Goal: Task Accomplishment & Management: Manage account settings

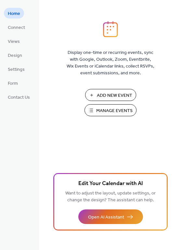
click at [116, 96] on span "Add New Event" at bounding box center [114, 95] width 35 height 7
click at [108, 95] on span "Add New Event" at bounding box center [114, 95] width 35 height 7
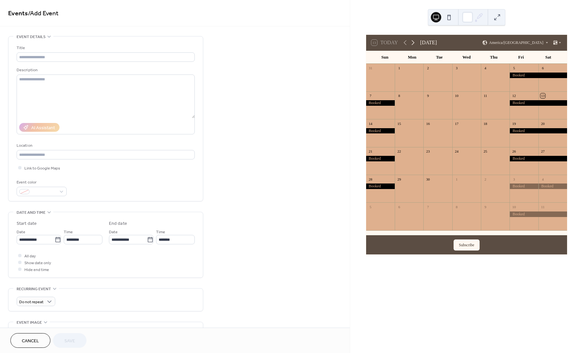
click at [412, 43] on icon at bounding box center [413, 43] width 8 height 8
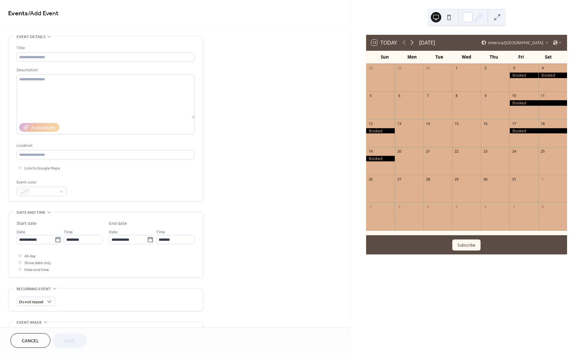
click at [412, 43] on icon at bounding box center [412, 43] width 8 height 8
click at [412, 43] on icon at bounding box center [413, 43] width 8 height 8
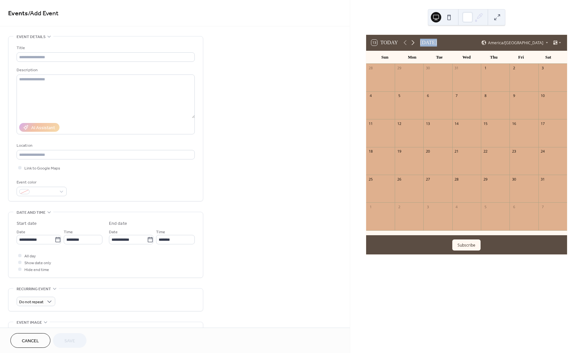
click at [412, 43] on icon at bounding box center [413, 43] width 8 height 8
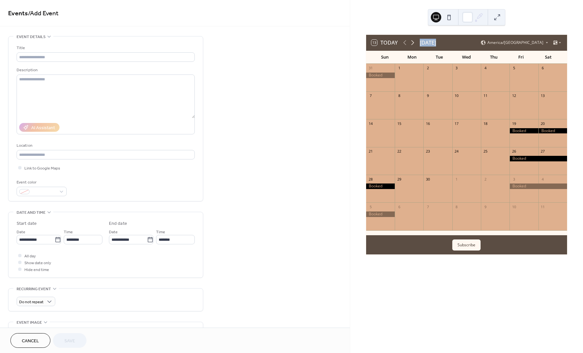
click at [412, 43] on icon at bounding box center [413, 43] width 8 height 8
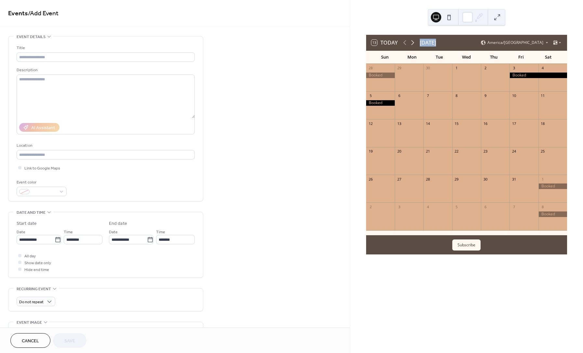
click at [412, 43] on icon at bounding box center [413, 43] width 8 height 8
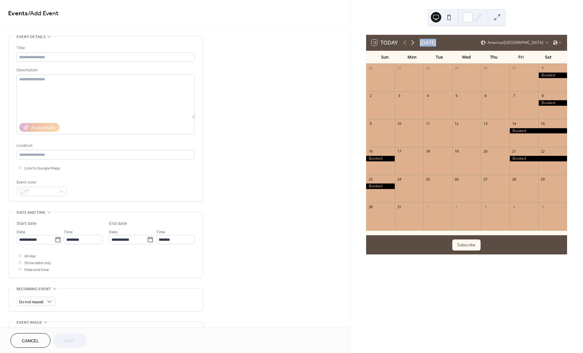
click at [412, 43] on icon at bounding box center [413, 43] width 8 height 8
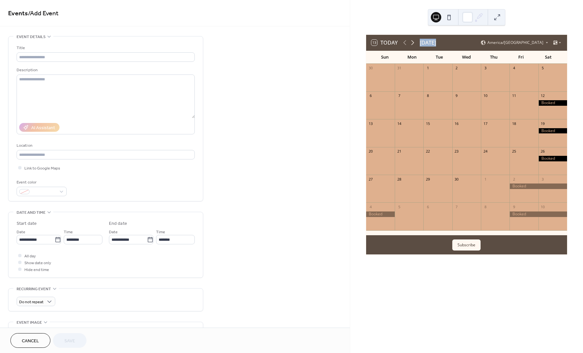
click at [412, 43] on icon at bounding box center [413, 43] width 8 height 8
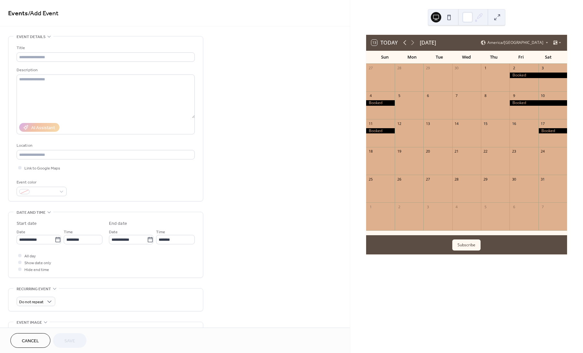
click at [401, 42] on icon at bounding box center [405, 43] width 8 height 8
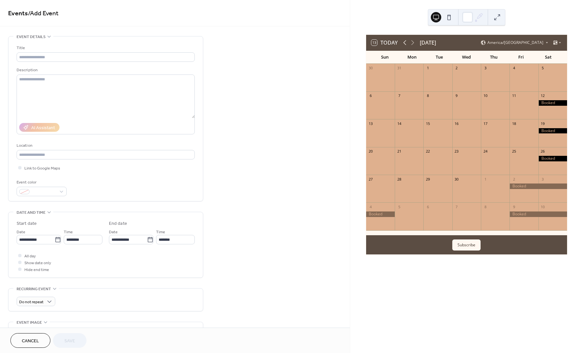
click at [401, 42] on icon at bounding box center [405, 43] width 8 height 8
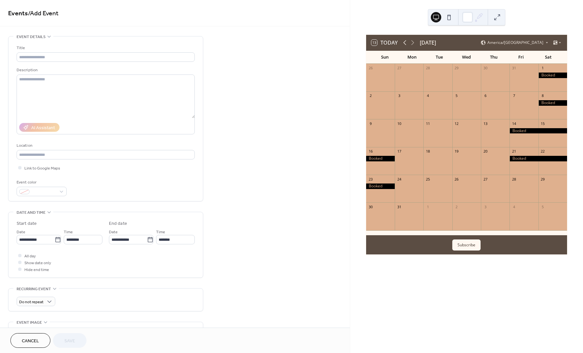
click at [403, 44] on icon at bounding box center [405, 43] width 8 height 8
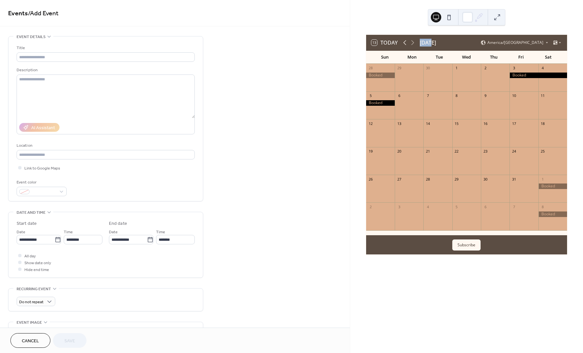
click at [403, 44] on icon at bounding box center [405, 43] width 8 height 8
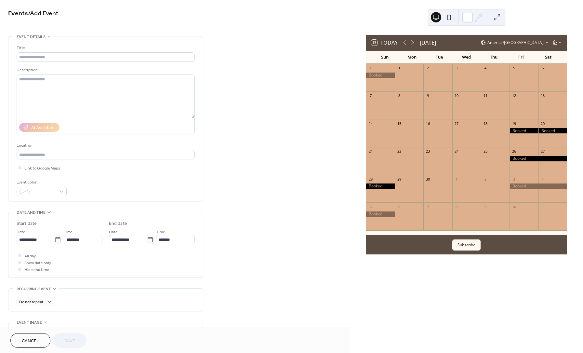
click at [552, 131] on div at bounding box center [552, 131] width 29 height 6
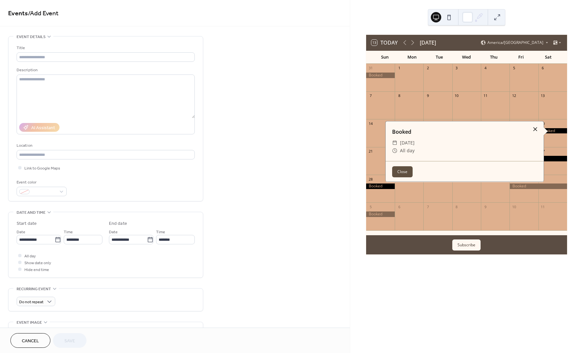
click at [535, 130] on div at bounding box center [534, 128] width 9 height 9
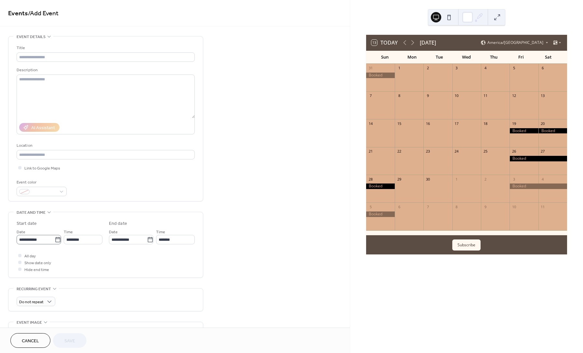
click at [55, 242] on icon at bounding box center [58, 239] width 7 height 7
click at [54, 242] on input "**********" at bounding box center [36, 239] width 38 height 9
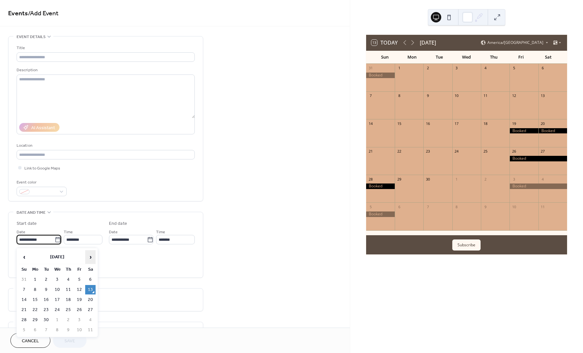
click at [87, 257] on span "›" at bounding box center [90, 256] width 10 height 13
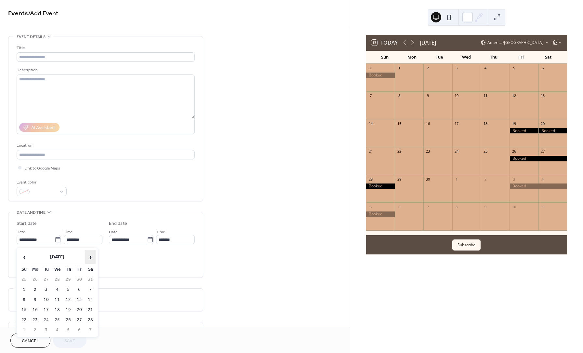
click at [87, 257] on span "›" at bounding box center [90, 256] width 10 height 13
click at [86, 289] on td "13" at bounding box center [90, 289] width 10 height 9
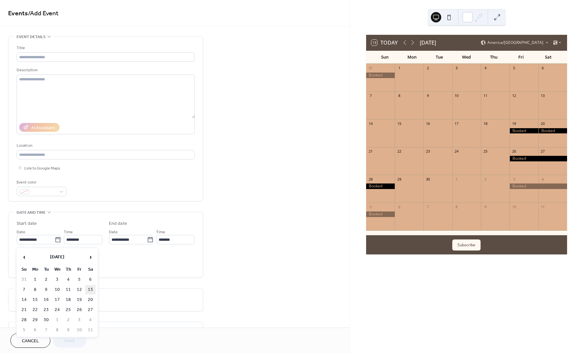
type input "**********"
click at [20, 257] on div at bounding box center [19, 255] width 3 height 3
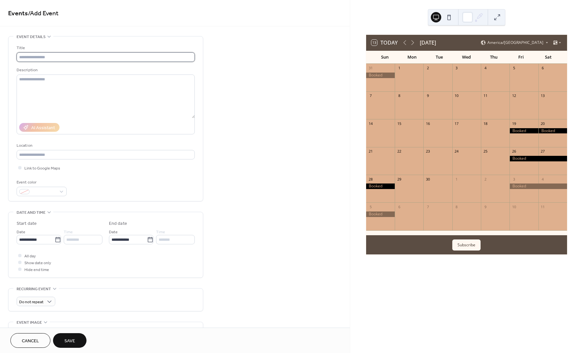
click at [87, 59] on input "text" at bounding box center [106, 56] width 178 height 9
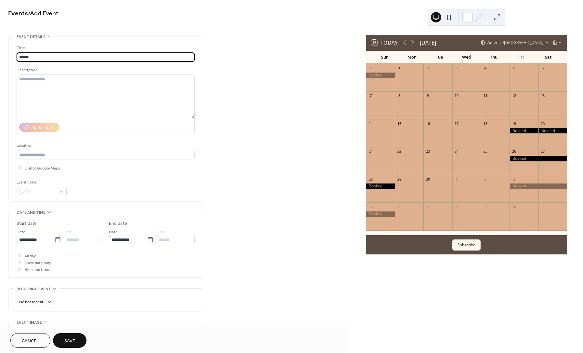
type input "******"
click at [71, 338] on span "Save" at bounding box center [69, 340] width 11 height 7
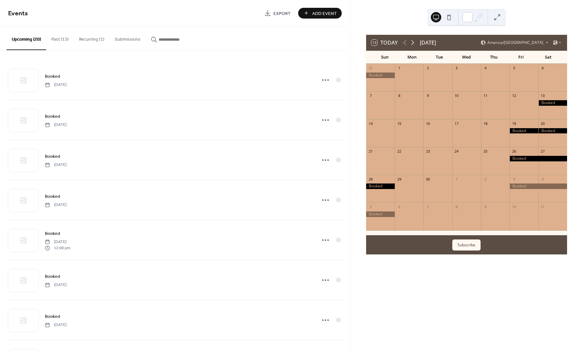
click at [414, 43] on icon at bounding box center [413, 43] width 8 height 8
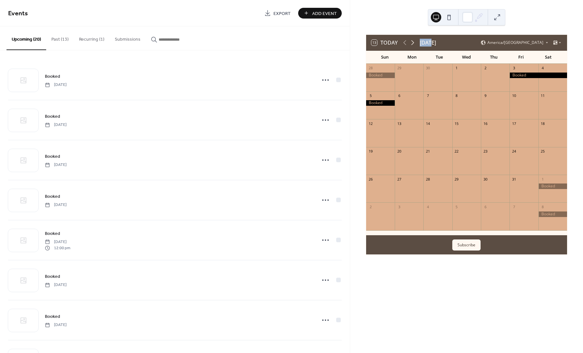
click at [414, 43] on icon at bounding box center [413, 43] width 8 height 8
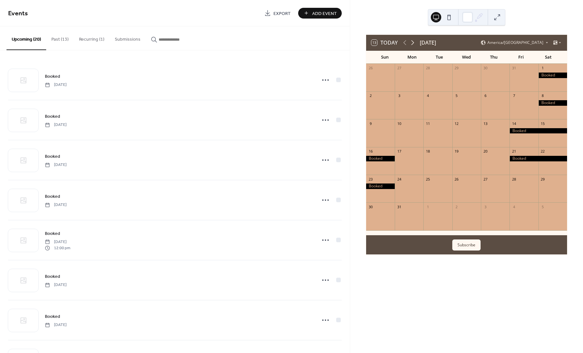
click at [414, 43] on icon at bounding box center [413, 43] width 8 height 8
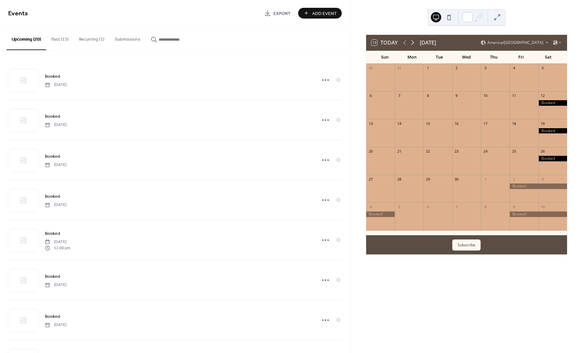
click at [414, 43] on icon at bounding box center [413, 43] width 8 height 8
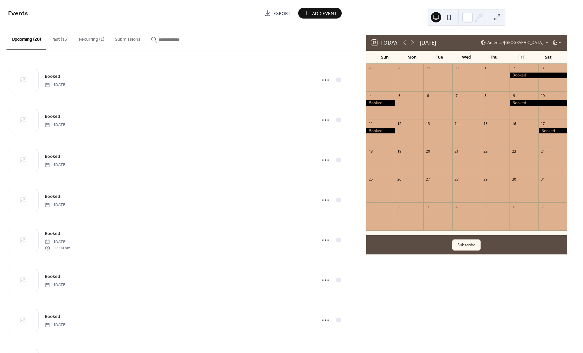
click at [387, 103] on div at bounding box center [380, 103] width 29 height 6
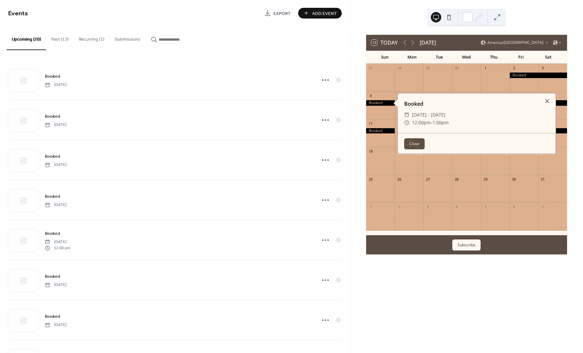
click at [416, 143] on button "Close" at bounding box center [414, 143] width 20 height 11
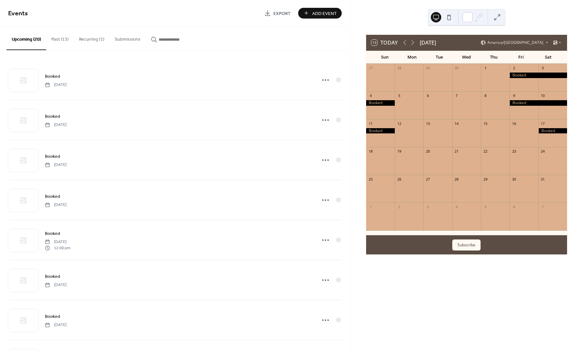
click at [385, 104] on div at bounding box center [380, 103] width 29 height 6
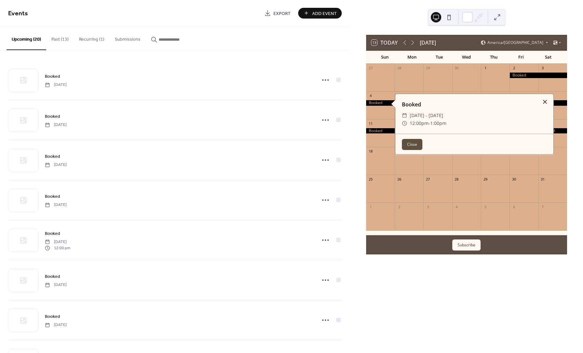
click at [546, 102] on div at bounding box center [544, 101] width 9 height 9
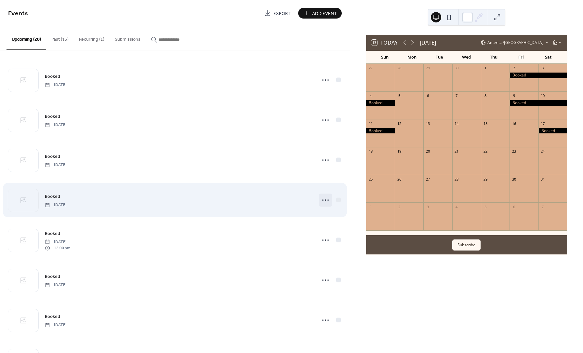
click at [325, 199] on icon at bounding box center [325, 200] width 10 height 10
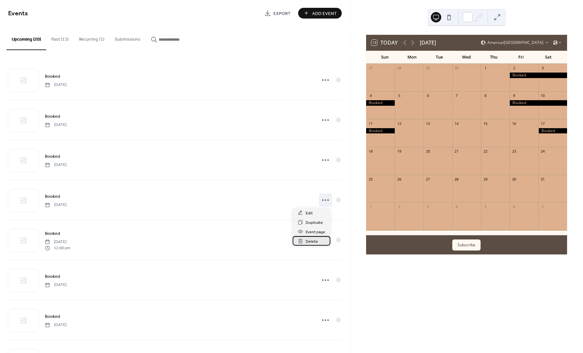
click at [311, 242] on span "Delete" at bounding box center [312, 241] width 12 height 7
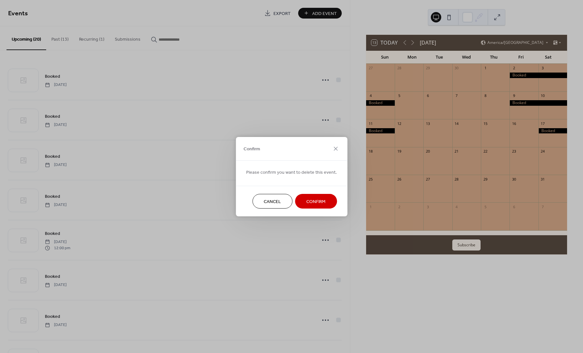
click at [315, 200] on span "Confirm" at bounding box center [315, 201] width 19 height 7
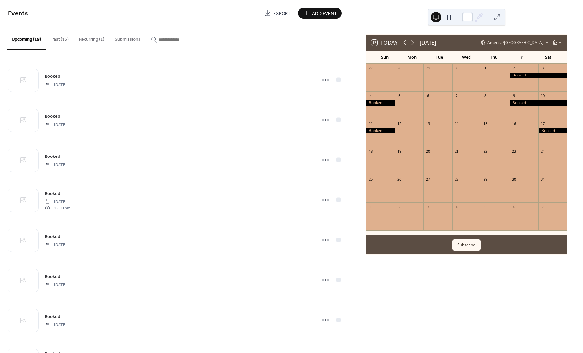
click at [402, 46] on icon at bounding box center [405, 43] width 8 height 8
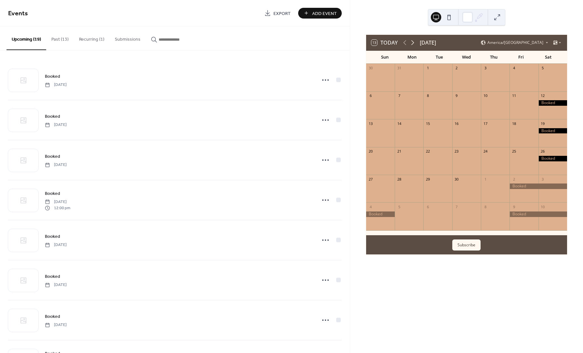
click at [413, 43] on icon at bounding box center [413, 43] width 8 height 8
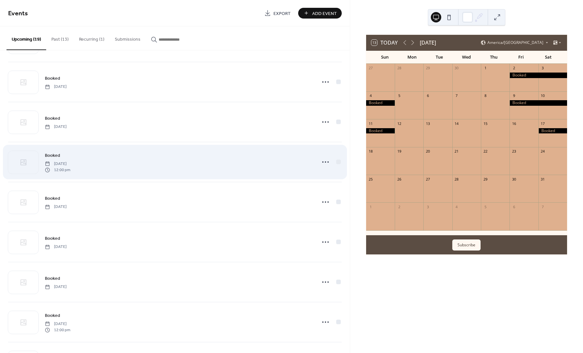
scroll to position [39, 0]
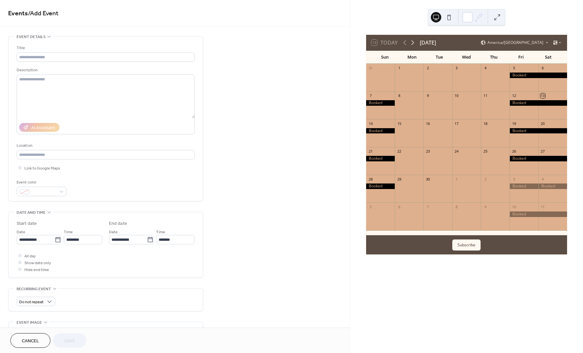
click at [411, 45] on icon at bounding box center [413, 43] width 8 height 8
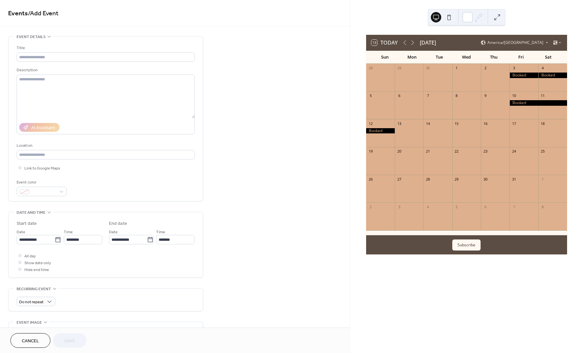
click at [538, 137] on div at bounding box center [552, 136] width 29 height 17
click at [412, 43] on icon at bounding box center [413, 43] width 8 height 8
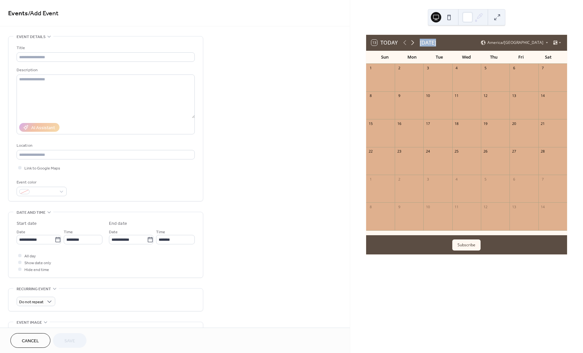
click at [412, 43] on icon at bounding box center [413, 43] width 8 height 8
click at [547, 75] on div at bounding box center [552, 80] width 29 height 17
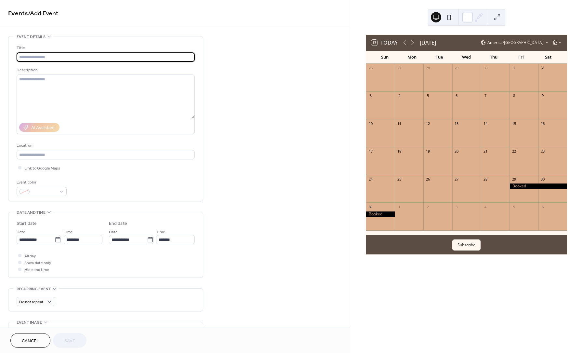
click at [35, 57] on input "text" at bounding box center [106, 56] width 178 height 9
type input "******"
click at [55, 239] on icon at bounding box center [57, 239] width 5 height 5
click at [53, 239] on input "**********" at bounding box center [36, 239] width 38 height 9
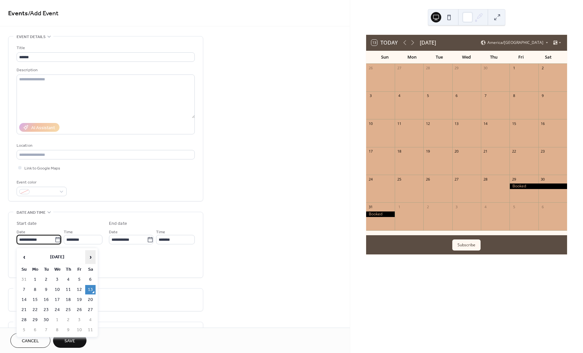
click at [95, 256] on th "›" at bounding box center [90, 257] width 10 height 14
click at [94, 256] on span "›" at bounding box center [90, 256] width 10 height 13
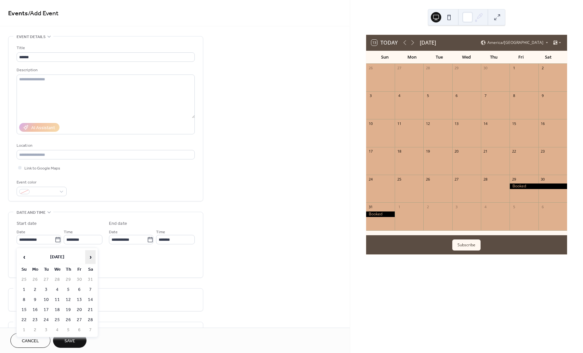
click at [94, 256] on span "›" at bounding box center [90, 256] width 10 height 13
click at [91, 276] on td "2" at bounding box center [90, 279] width 10 height 9
type input "**********"
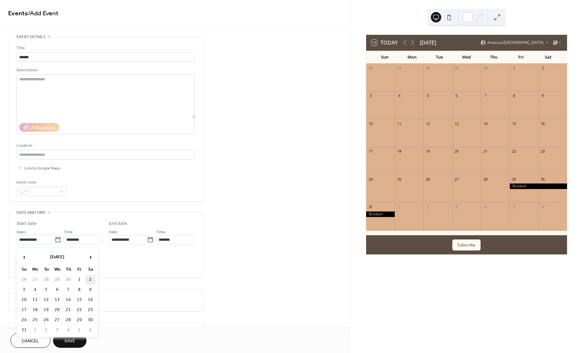
type input "**********"
click at [19, 257] on div at bounding box center [19, 255] width 3 height 3
click at [70, 338] on span "Save" at bounding box center [69, 340] width 11 height 7
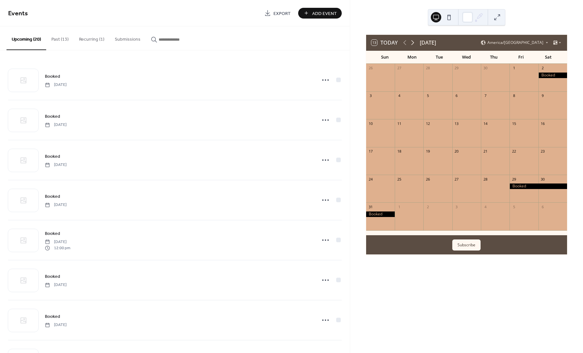
click at [412, 42] on icon at bounding box center [413, 43] width 8 height 8
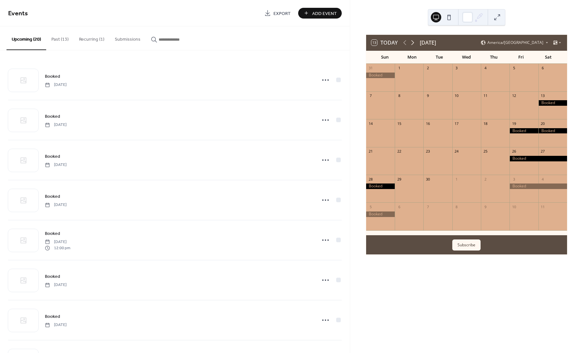
click at [412, 42] on icon at bounding box center [413, 43] width 8 height 8
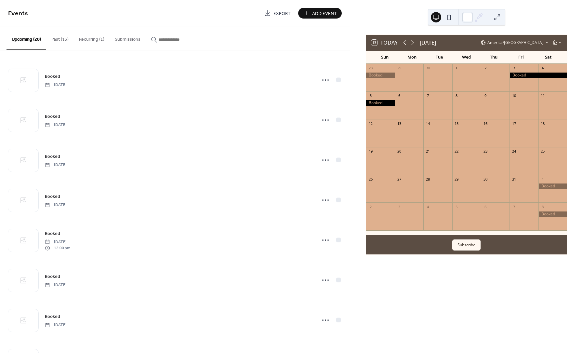
click at [404, 41] on icon at bounding box center [405, 43] width 8 height 8
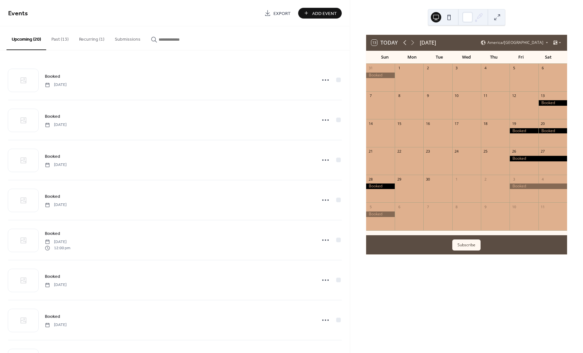
click at [404, 41] on icon at bounding box center [405, 43] width 8 height 8
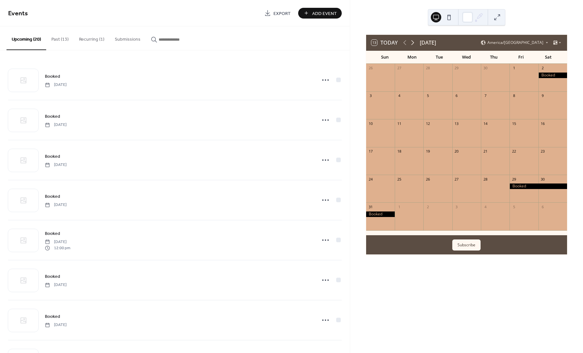
click at [413, 42] on icon at bounding box center [412, 42] width 3 height 5
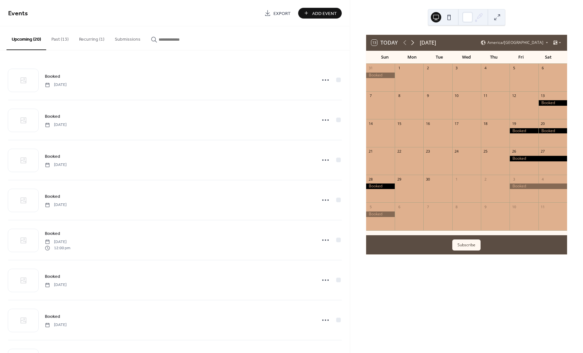
click at [413, 42] on icon at bounding box center [412, 42] width 3 height 5
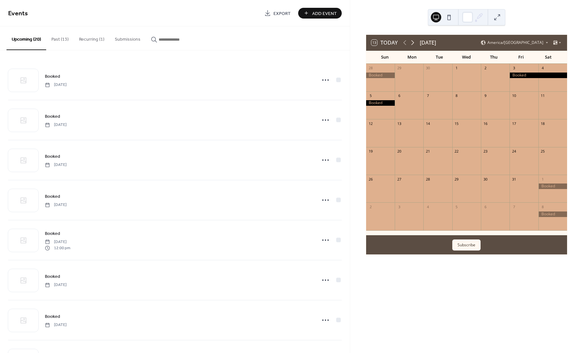
click at [413, 42] on icon at bounding box center [412, 42] width 3 height 5
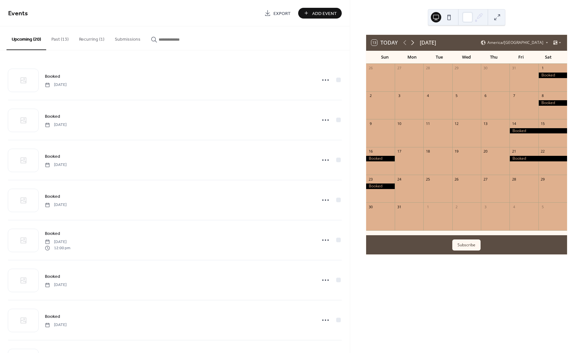
click at [413, 42] on icon at bounding box center [412, 42] width 3 height 5
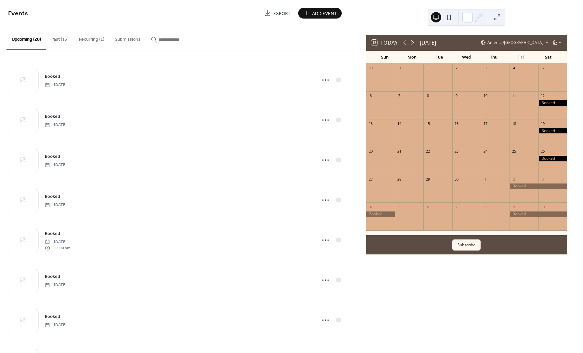
click at [413, 42] on icon at bounding box center [413, 43] width 8 height 8
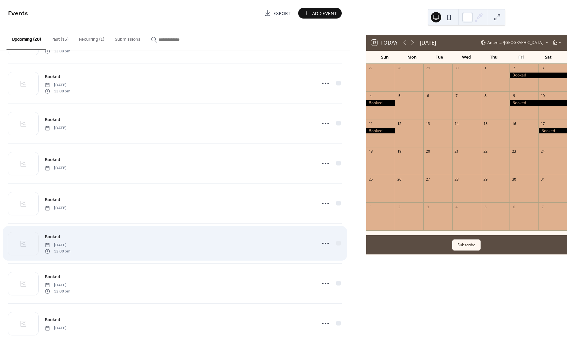
scroll to position [517, 0]
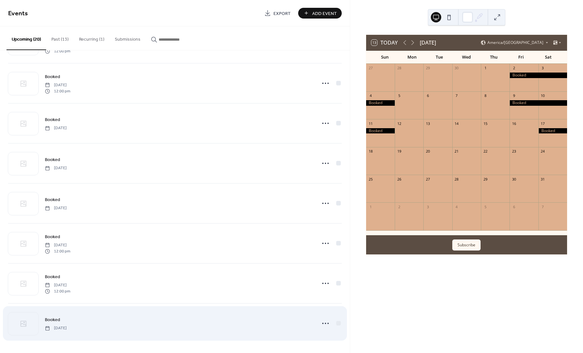
click at [270, 326] on div "Booked Saturday, October 17, 2026" at bounding box center [178, 323] width 267 height 15
click at [325, 324] on icon at bounding box center [325, 323] width 10 height 10
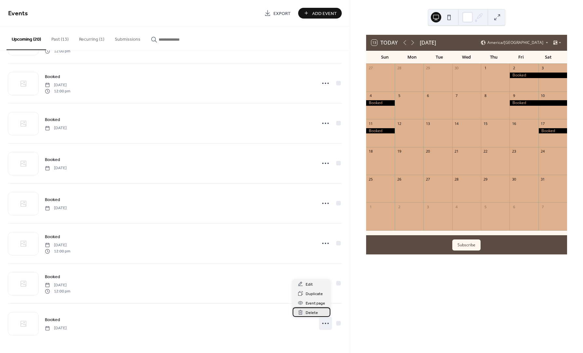
click at [313, 311] on span "Delete" at bounding box center [312, 312] width 12 height 7
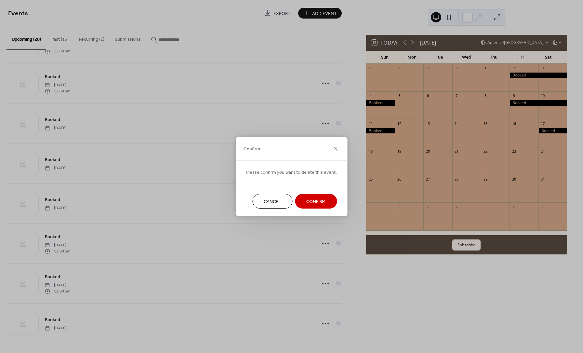
click at [314, 207] on button "Confirm" at bounding box center [316, 201] width 42 height 15
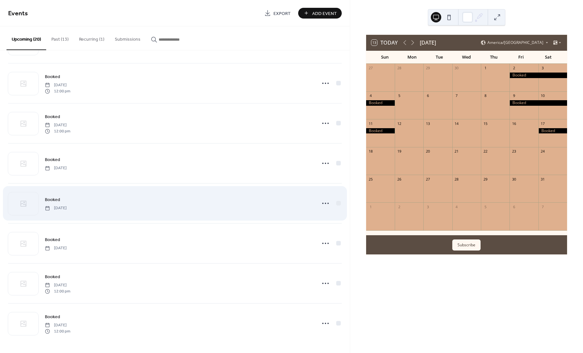
scroll to position [477, 0]
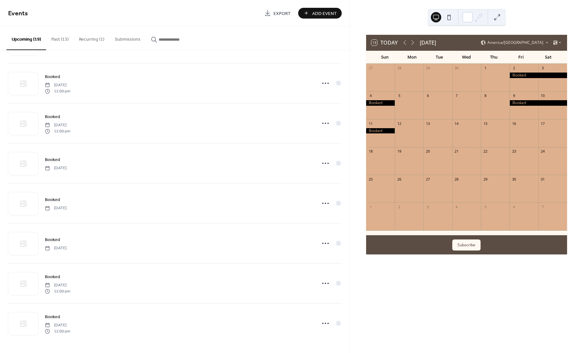
click at [397, 314] on div "13 Today October 2026 America/Detroit Sun Mon Tue Wed Thu Fri Sat 27 28 29 30 1…" at bounding box center [466, 176] width 233 height 353
click at [413, 44] on icon at bounding box center [413, 43] width 8 height 8
click at [403, 43] on icon at bounding box center [405, 43] width 8 height 8
